Goal: Navigation & Orientation: Understand site structure

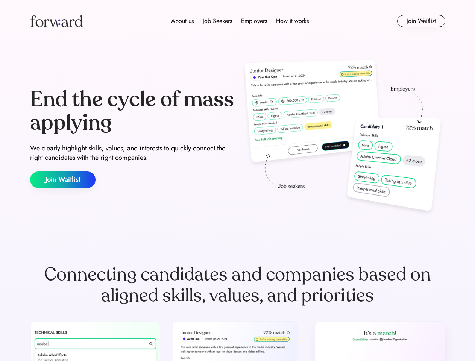
click at [237, 180] on div "End the cycle of mass applying We clearly highlight skills, values, and interes…" at bounding box center [237, 138] width 415 height 162
click at [238, 21] on div "About us Job Seekers Employers How it works" at bounding box center [240, 21] width 296 height 9
click at [56, 21] on img at bounding box center [56, 21] width 53 height 12
click at [240, 21] on div "About us Job Seekers Employers How it works" at bounding box center [240, 21] width 296 height 9
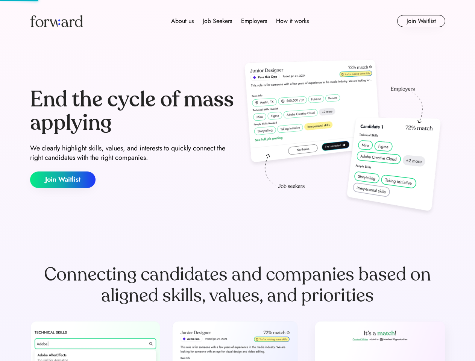
click at [182, 21] on div "About us" at bounding box center [182, 21] width 23 height 9
click at [217, 21] on div "Job Seekers" at bounding box center [217, 21] width 29 height 9
click at [254, 21] on div "Employers" at bounding box center [254, 21] width 26 height 9
click at [292, 21] on div "How it works" at bounding box center [292, 21] width 33 height 9
click at [421, 21] on button "Join Waitlist" at bounding box center [421, 21] width 48 height 12
